Goal: Task Accomplishment & Management: Manage account settings

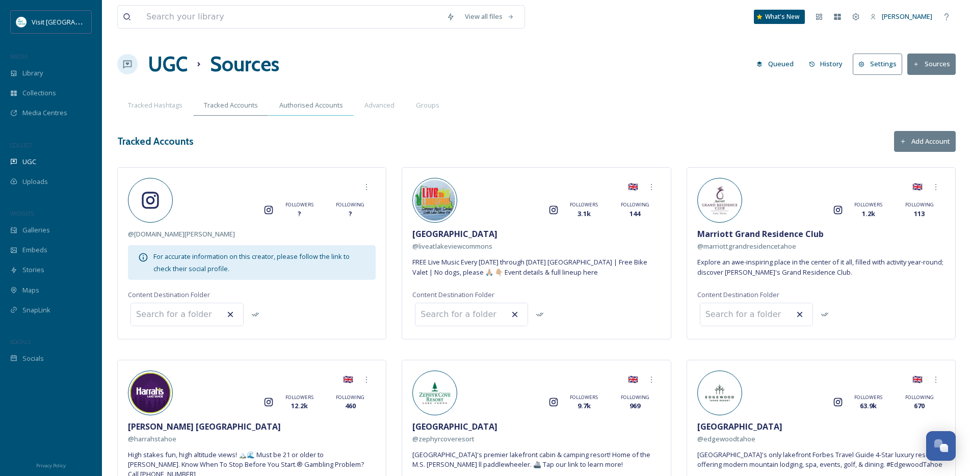
click at [322, 106] on span "Authorised Accounts" at bounding box center [311, 105] width 64 height 10
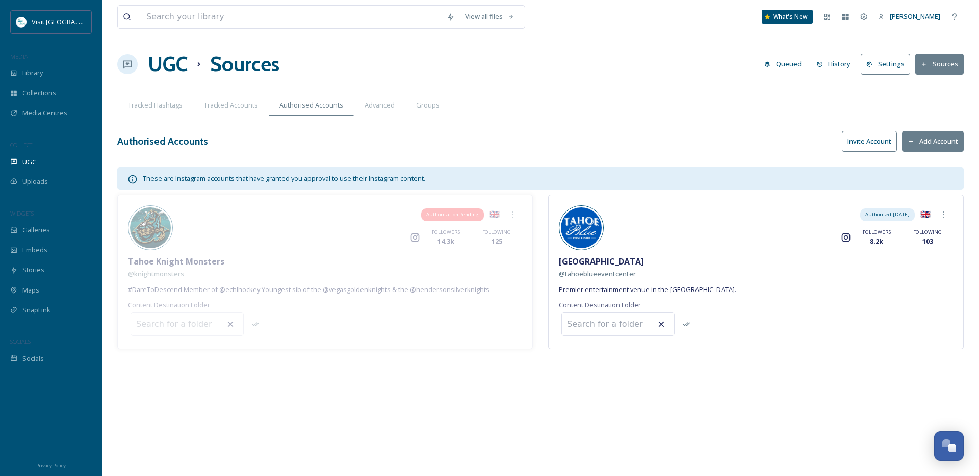
click at [322, 239] on div "Instagram FOLLOWERS 14.3k FOLLOWING 125" at bounding box center [347, 237] width 349 height 17
drag, startPoint x: 584, startPoint y: 127, endPoint x: 601, endPoint y: 128, distance: 16.3
click at [585, 127] on div "View all files What's New [PERSON_NAME] UGC Sources Queued History Settings Sou…" at bounding box center [540, 238] width 877 height 476
click at [932, 140] on button "Add Account" at bounding box center [933, 141] width 62 height 21
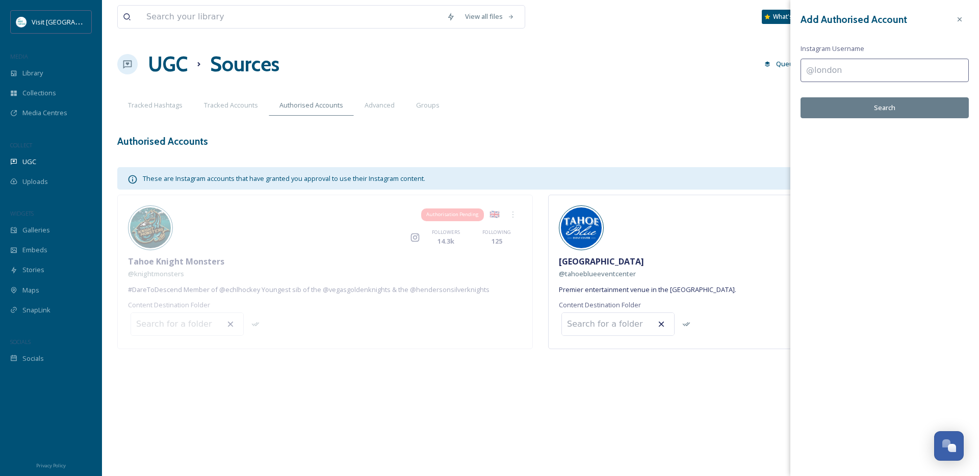
click at [851, 69] on input at bounding box center [884, 70] width 168 height 23
type input "@thecoachman"
click at [886, 114] on button "Search" at bounding box center [884, 107] width 168 height 21
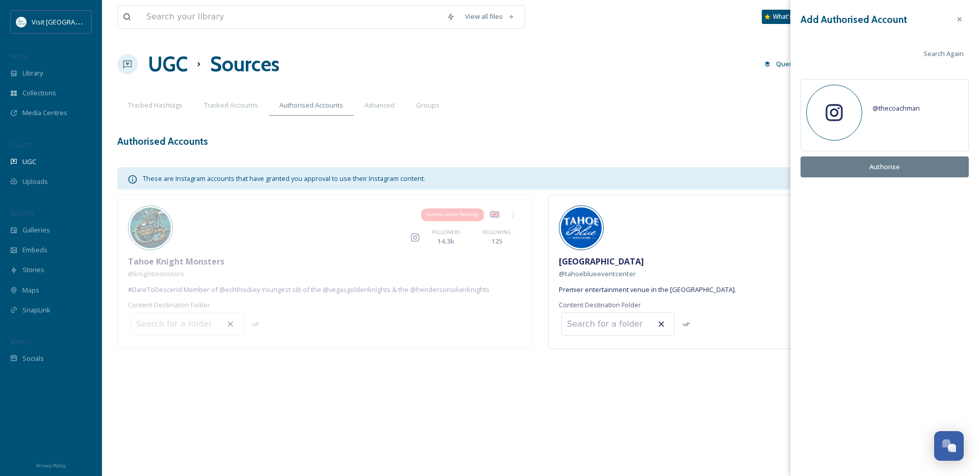
click at [915, 115] on div "@ thecoachman" at bounding box center [917, 108] width 91 height 37
click at [899, 110] on span "@ thecoachman" at bounding box center [895, 107] width 47 height 9
click at [942, 118] on div "@ thecoachman" at bounding box center [917, 108] width 91 height 37
click at [959, 21] on icon at bounding box center [959, 19] width 8 height 8
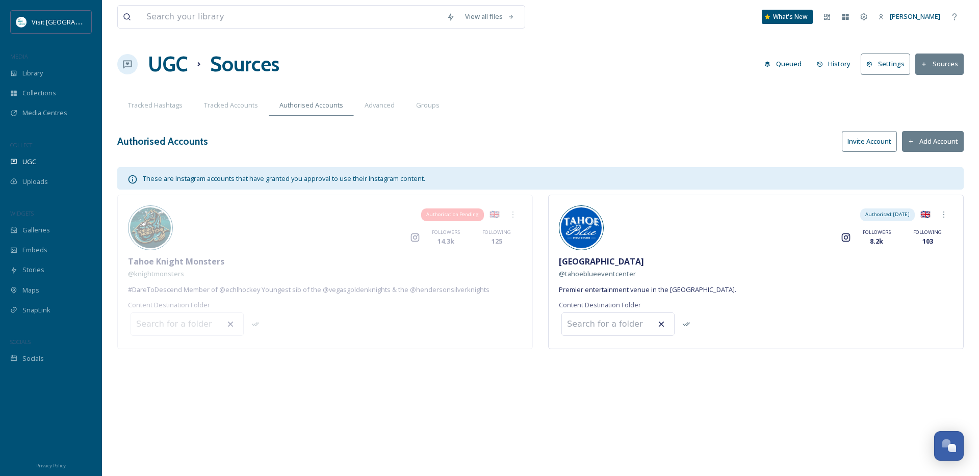
drag, startPoint x: 684, startPoint y: 102, endPoint x: 667, endPoint y: 118, distance: 23.1
click at [684, 102] on div "Tracked Hashtags Tracked Accounts Authorised Accounts Advanced Groups" at bounding box center [540, 105] width 846 height 21
